Goal: Transaction & Acquisition: Purchase product/service

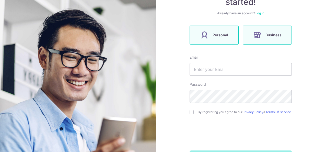
scroll to position [51, 0]
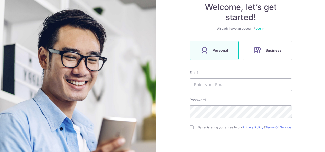
click at [259, 29] on link "Log in" at bounding box center [259, 29] width 9 height 4
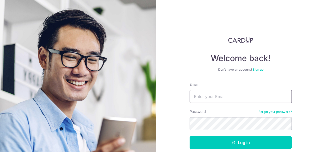
click at [217, 97] on input "Email" at bounding box center [240, 96] width 102 height 13
type input "[EMAIL_ADDRESS][DOMAIN_NAME]"
click at [189, 136] on button "Log in" at bounding box center [240, 142] width 102 height 13
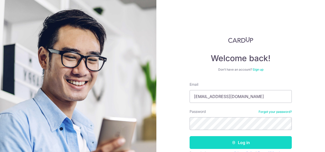
click at [234, 139] on button "Log in" at bounding box center [240, 142] width 102 height 13
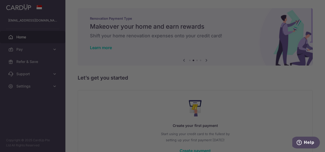
click at [267, 105] on div at bounding box center [164, 76] width 328 height 153
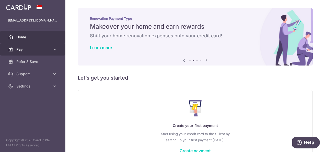
click at [56, 47] on icon at bounding box center [54, 49] width 5 height 5
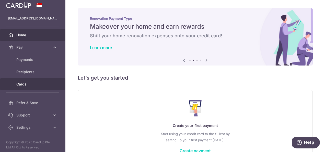
scroll to position [4, 0]
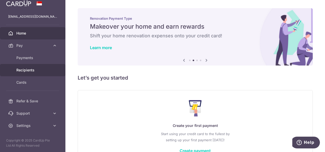
click at [29, 70] on span "Recipients" at bounding box center [33, 69] width 34 height 5
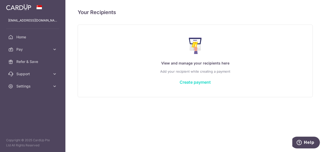
click at [184, 83] on link "Create payment" at bounding box center [195, 81] width 31 height 5
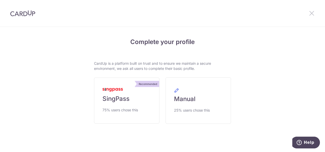
click at [311, 13] on icon at bounding box center [311, 13] width 6 height 6
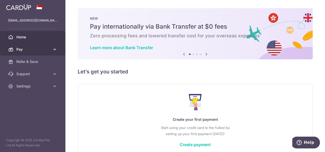
click at [49, 48] on span "Pay" at bounding box center [33, 49] width 34 height 5
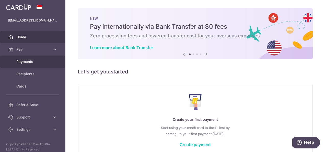
click at [29, 60] on span "Payments" at bounding box center [33, 61] width 34 height 5
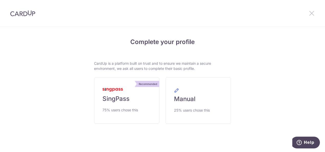
click at [311, 13] on icon at bounding box center [311, 13] width 6 height 6
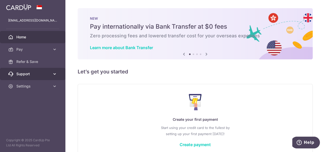
click at [41, 71] on link "Support" at bounding box center [32, 74] width 65 height 12
click at [40, 72] on span "Support" at bounding box center [33, 73] width 34 height 5
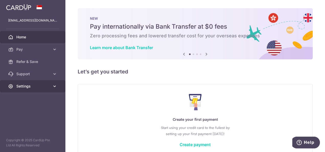
click at [40, 83] on link "Settings" at bounding box center [32, 86] width 65 height 12
click at [39, 86] on span "Settings" at bounding box center [33, 86] width 34 height 5
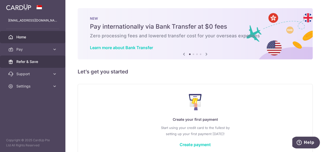
click at [38, 62] on span "Refer & Save" at bounding box center [33, 61] width 34 height 5
